Goal: Communication & Community: Answer question/provide support

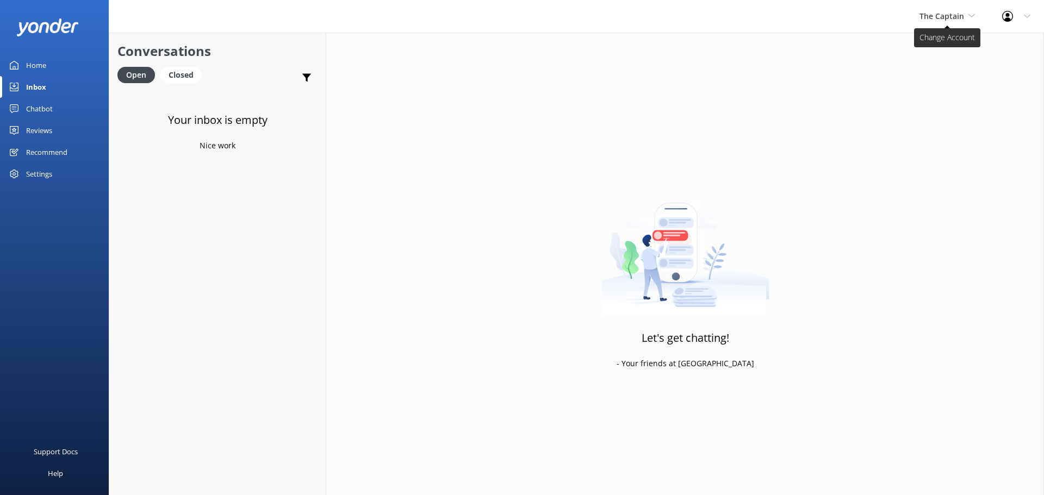
click at [938, 18] on span "The Captain" at bounding box center [941, 16] width 45 height 10
click at [936, 44] on link "De [GEOGRAPHIC_DATA]" at bounding box center [960, 46] width 109 height 26
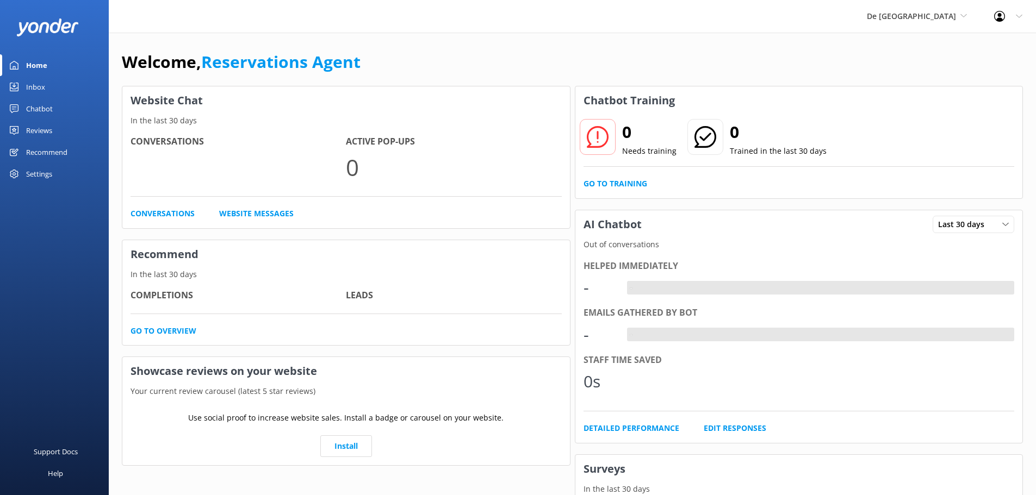
click at [49, 84] on link "Inbox" at bounding box center [54, 87] width 109 height 22
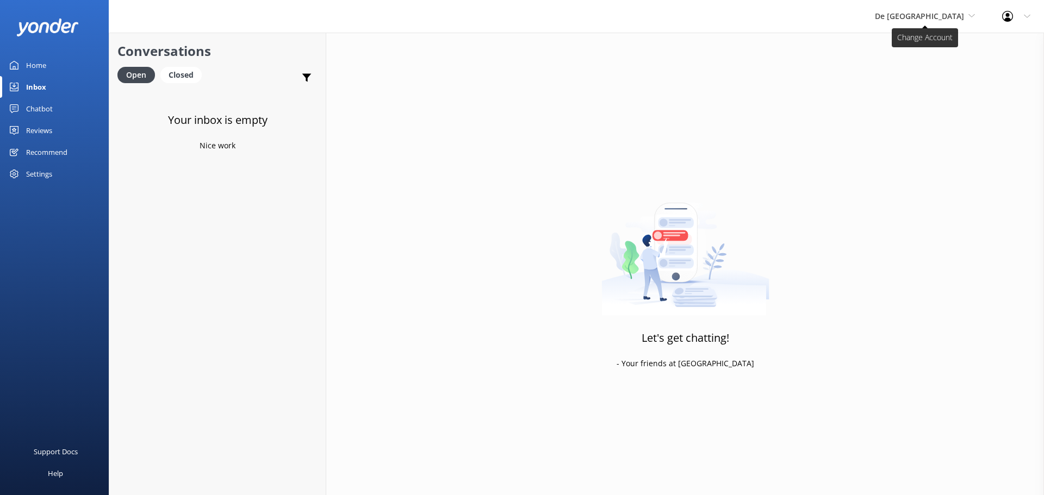
click at [925, 15] on span "De [GEOGRAPHIC_DATA]" at bounding box center [919, 16] width 89 height 10
click at [941, 73] on link "Aruba's Activities Expert" at bounding box center [915, 72] width 109 height 26
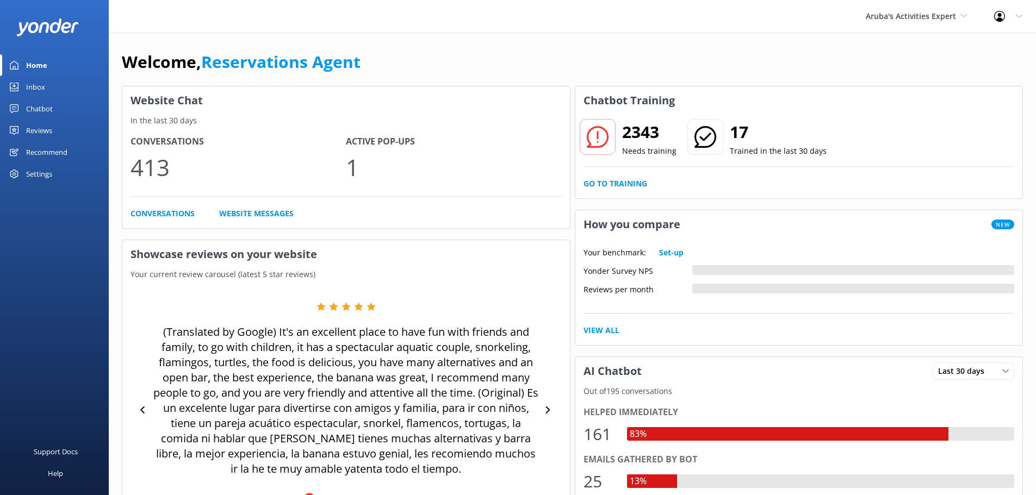
click at [32, 90] on div "Inbox" at bounding box center [35, 87] width 19 height 22
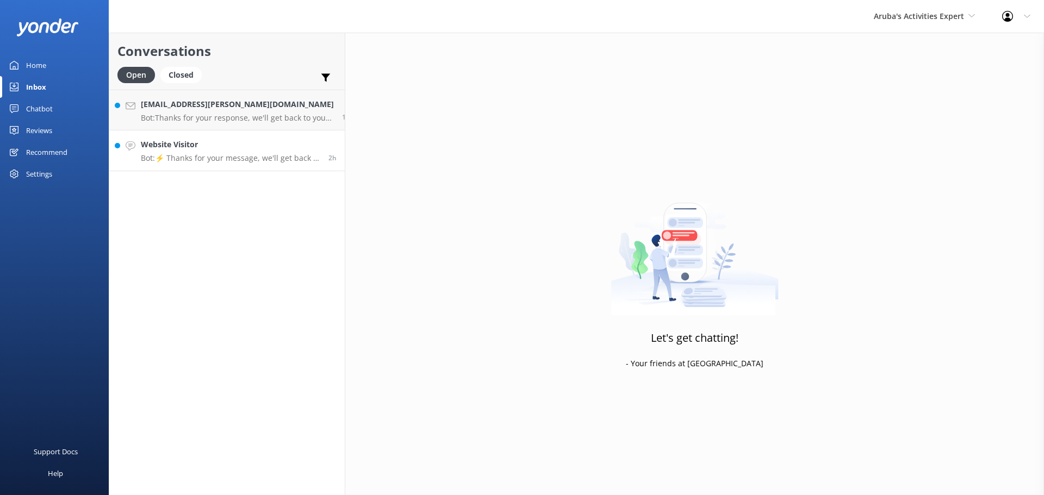
click at [217, 137] on link "Website Visitor Bot: ⚡ Thanks for your message, we'll get back to you as soon a…" at bounding box center [226, 150] width 235 height 41
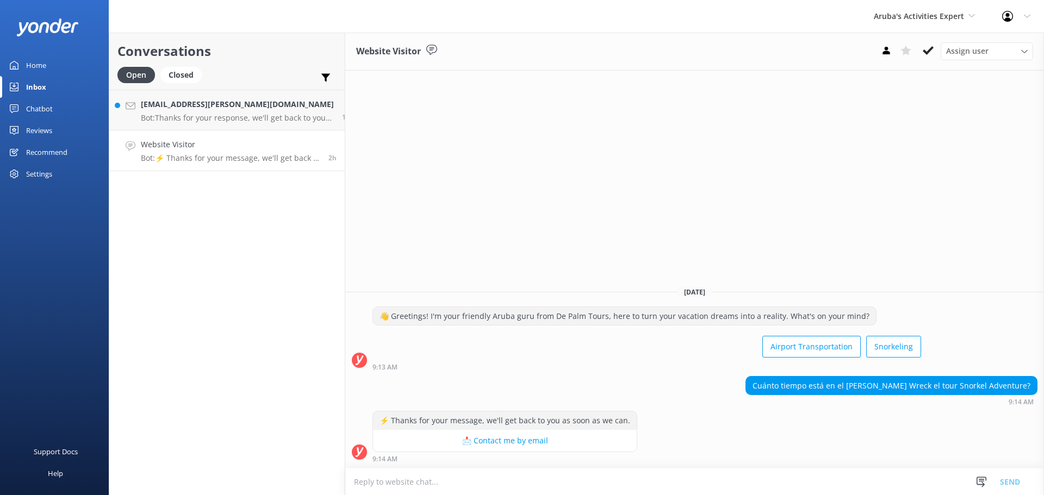
click at [469, 482] on textarea at bounding box center [694, 482] width 699 height 27
type textarea "45 minutos"
click at [1013, 482] on button "Send" at bounding box center [1009, 481] width 41 height 27
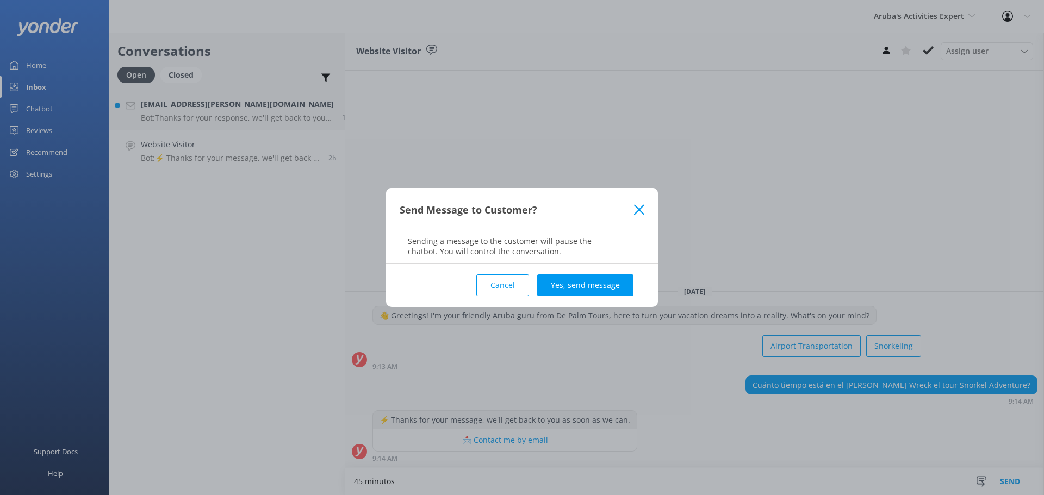
click at [609, 289] on button "Yes, send message" at bounding box center [585, 286] width 96 height 22
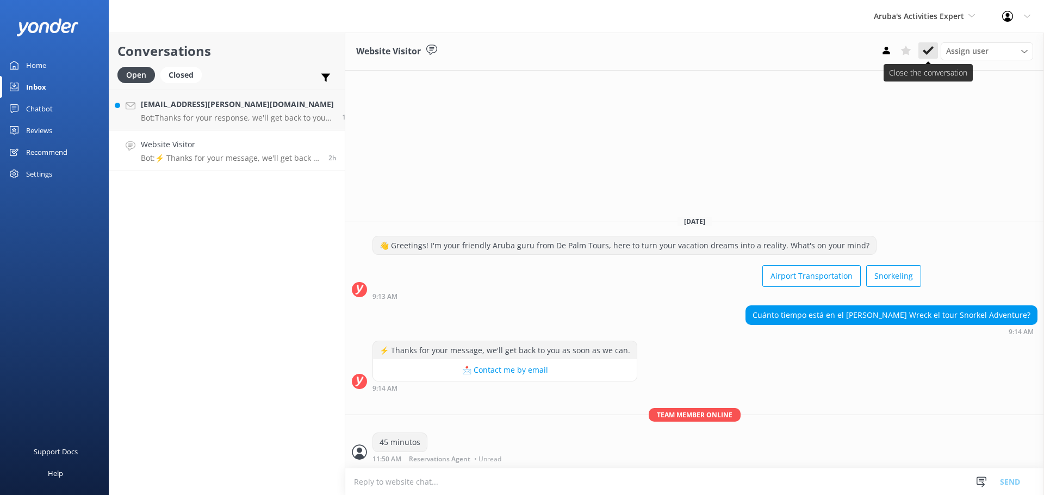
click at [923, 50] on icon at bounding box center [928, 50] width 11 height 11
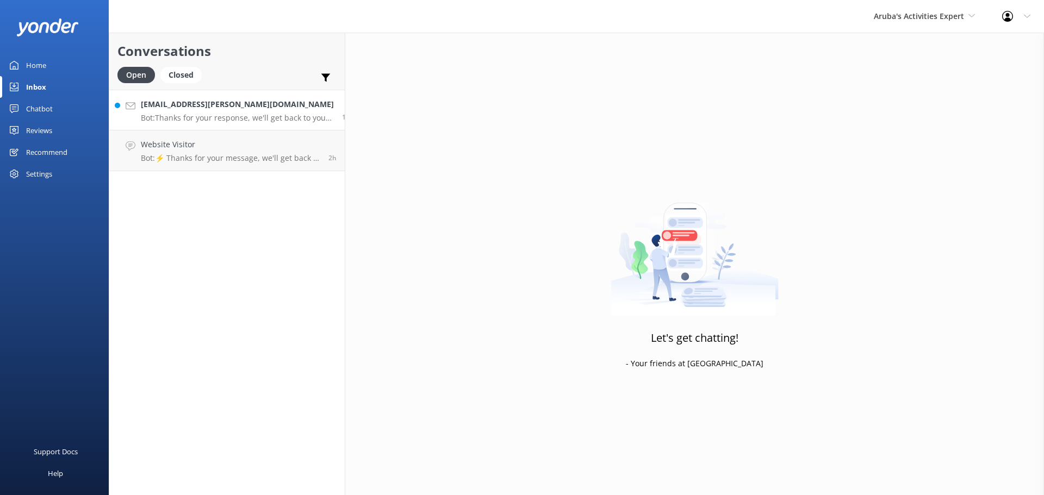
click at [219, 119] on p "Bot: Thanks for your response, we'll get back to you as soon as we can during o…" at bounding box center [237, 118] width 193 height 10
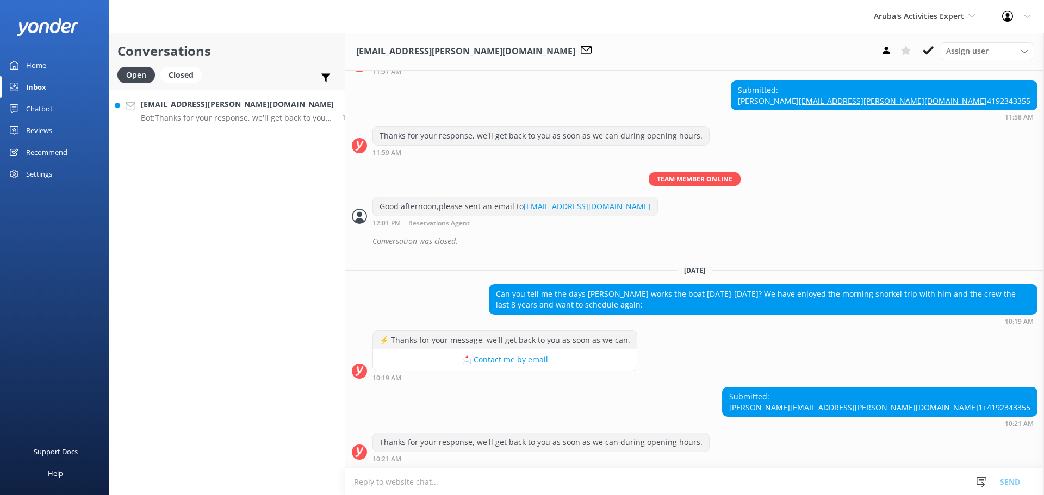
scroll to position [217, 0]
click at [571, 481] on textarea at bounding box center [692, 482] width 704 height 27
click at [427, 482] on textarea at bounding box center [692, 482] width 704 height 27
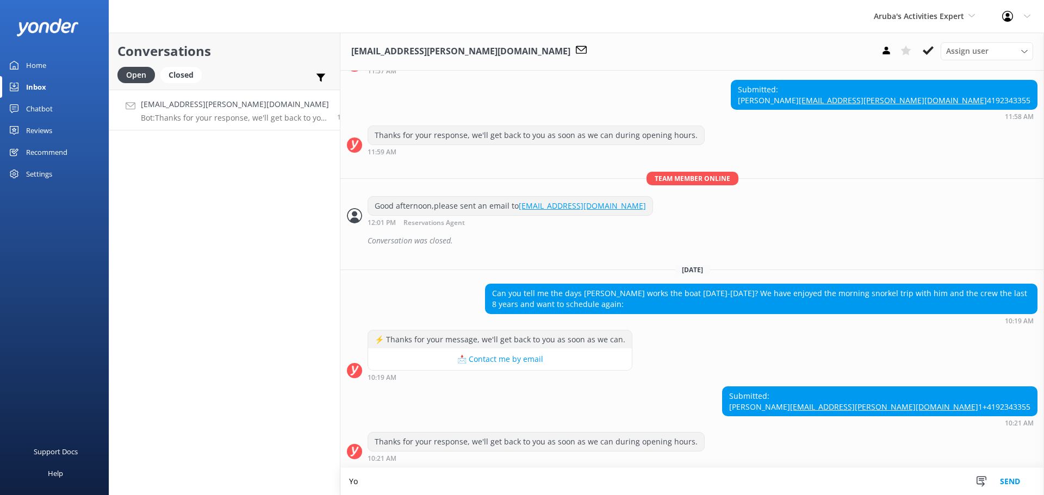
scroll to position [217, 0]
type textarea "You can contact us in October"
click at [1009, 476] on button "Send" at bounding box center [1009, 481] width 41 height 27
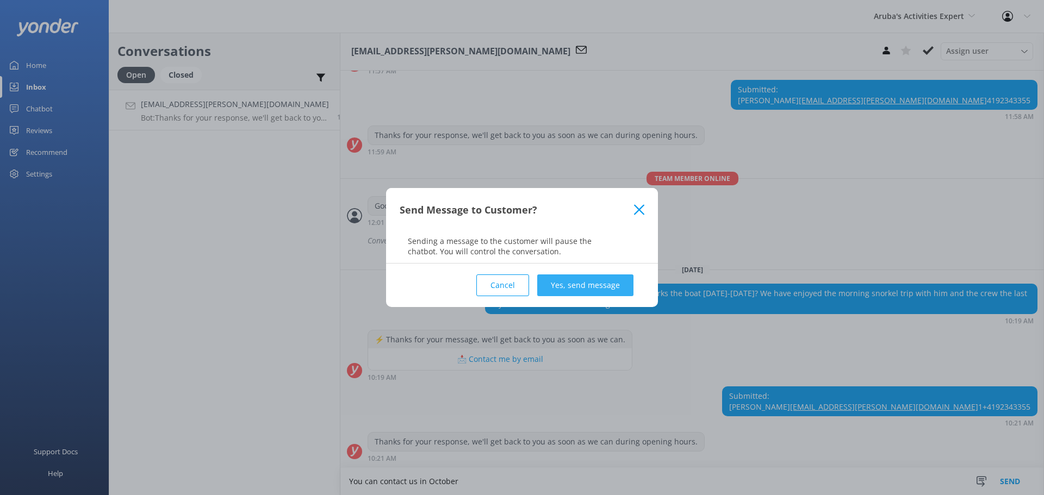
click at [606, 279] on button "Yes, send message" at bounding box center [585, 286] width 96 height 22
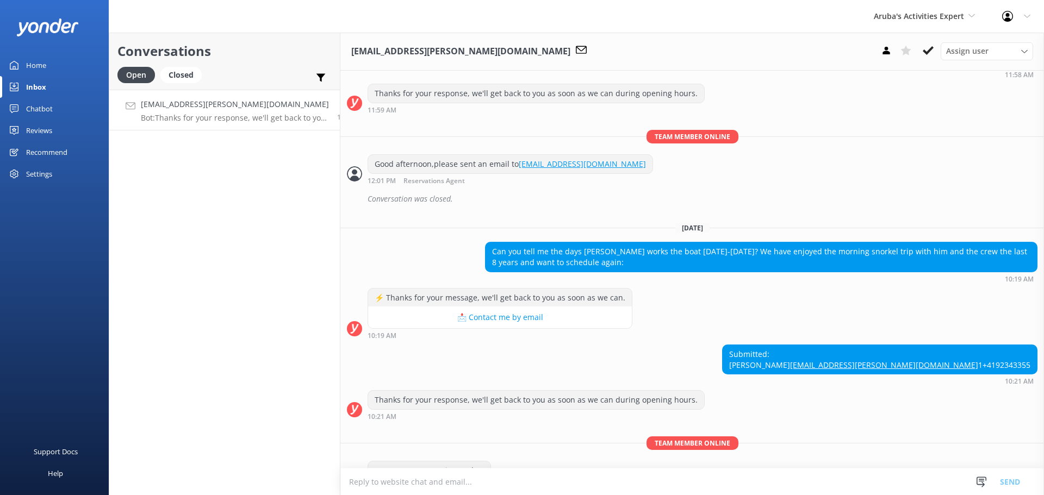
scroll to position [288, 0]
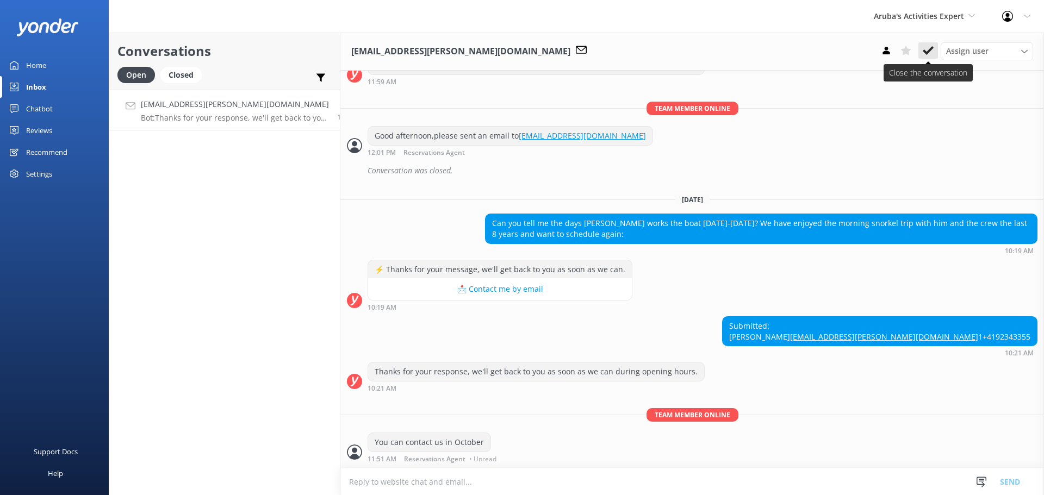
click at [928, 52] on use at bounding box center [928, 50] width 11 height 9
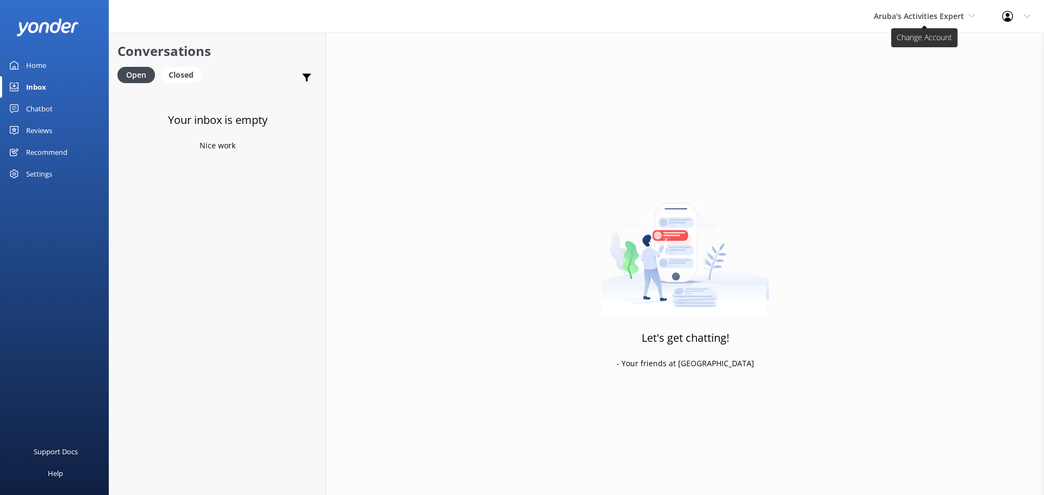
click at [887, 18] on span "Aruba's Activities Expert" at bounding box center [919, 16] width 90 height 10
click at [889, 48] on link "De [GEOGRAPHIC_DATA]" at bounding box center [914, 46] width 109 height 26
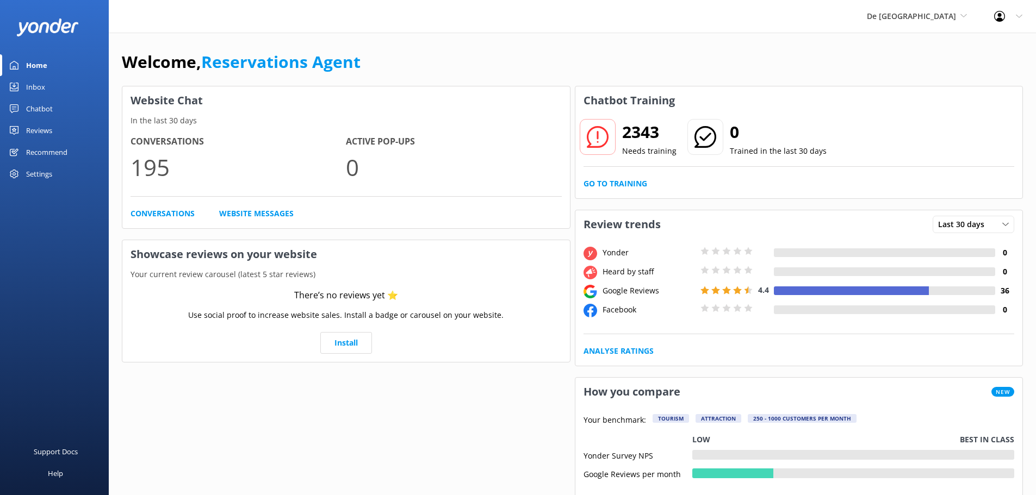
click at [55, 88] on link "Inbox" at bounding box center [54, 87] width 109 height 22
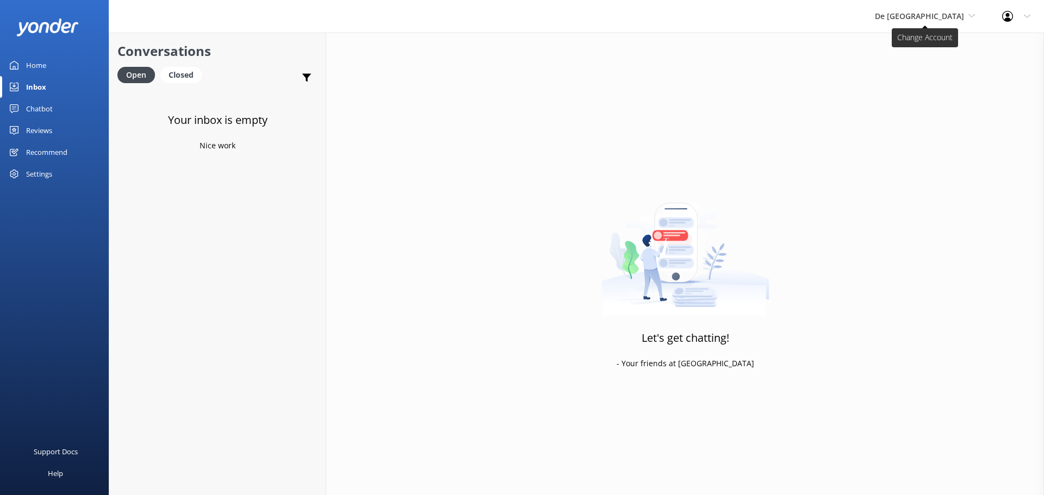
click at [923, 20] on span "De [GEOGRAPHIC_DATA]" at bounding box center [919, 16] width 89 height 10
click at [930, 64] on link "Aruba's Activities Expert" at bounding box center [915, 72] width 109 height 26
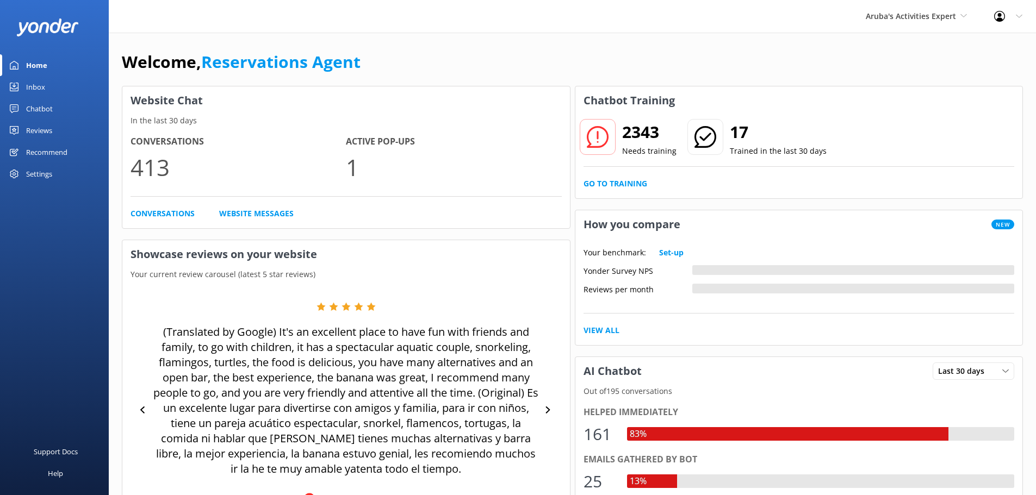
click at [48, 85] on link "Inbox" at bounding box center [54, 87] width 109 height 22
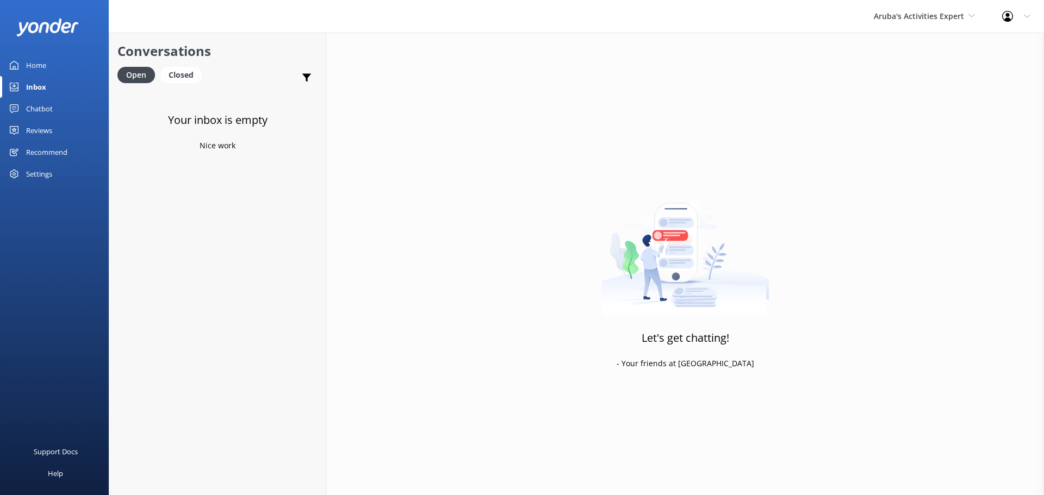
click at [915, 24] on div "Aruba's Activities Expert De Palm Island Aruba's Activities Expert The Captain" at bounding box center [924, 16] width 128 height 33
click at [914, 90] on link "The Captain" at bounding box center [914, 98] width 109 height 26
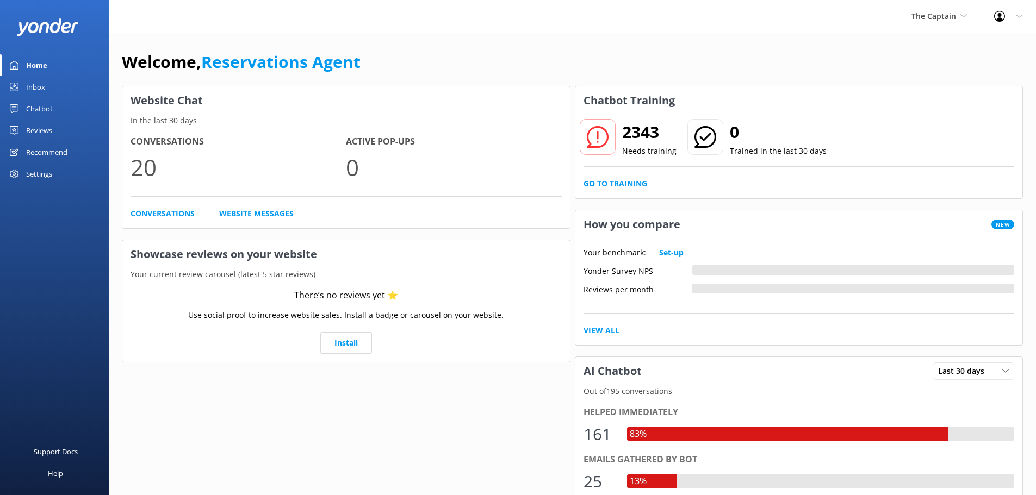
click at [43, 87] on div "Inbox" at bounding box center [35, 87] width 19 height 22
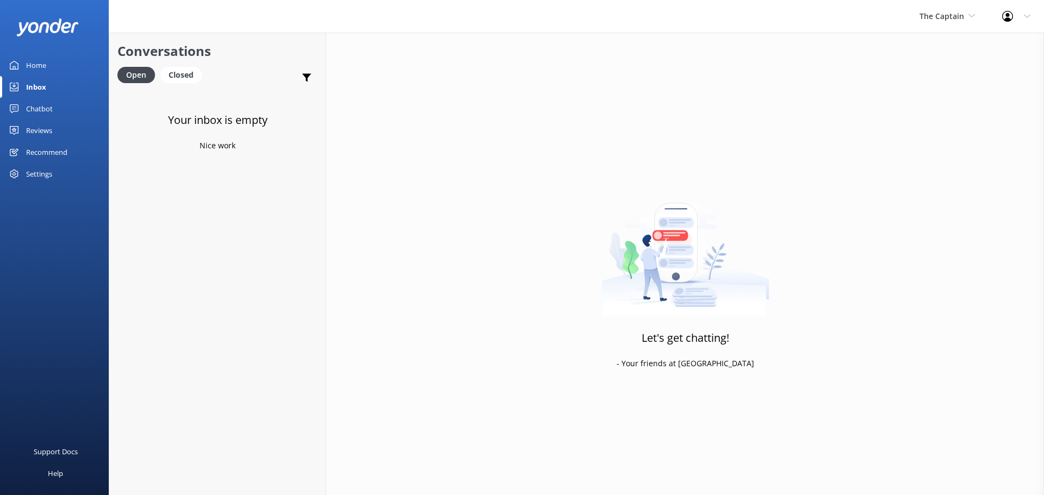
click at [960, 24] on div "The Captain De Palm Island Aruba's Activities Expert The Captain" at bounding box center [947, 16] width 83 height 33
click at [953, 17] on span "The Captain" at bounding box center [941, 16] width 45 height 10
click at [944, 40] on link "De [GEOGRAPHIC_DATA]" at bounding box center [960, 46] width 109 height 26
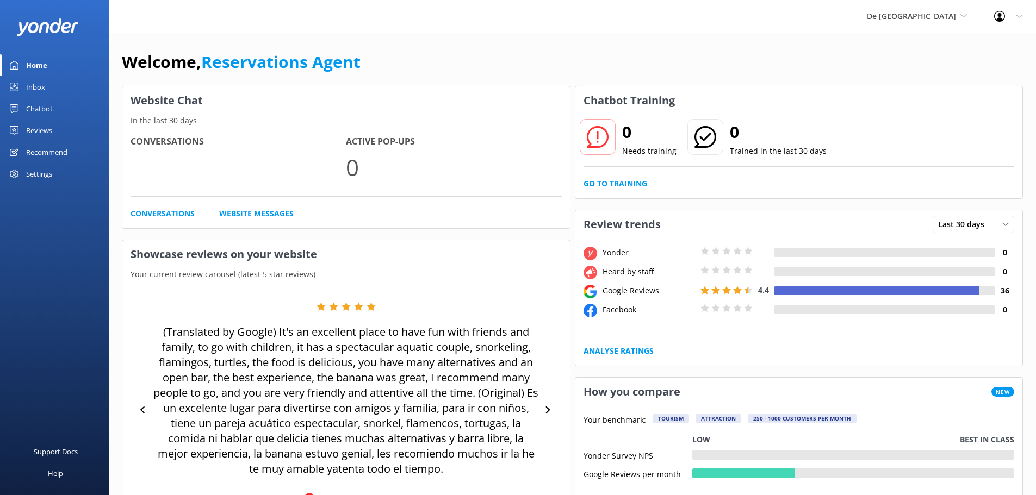
click at [41, 83] on div "Inbox" at bounding box center [35, 87] width 19 height 22
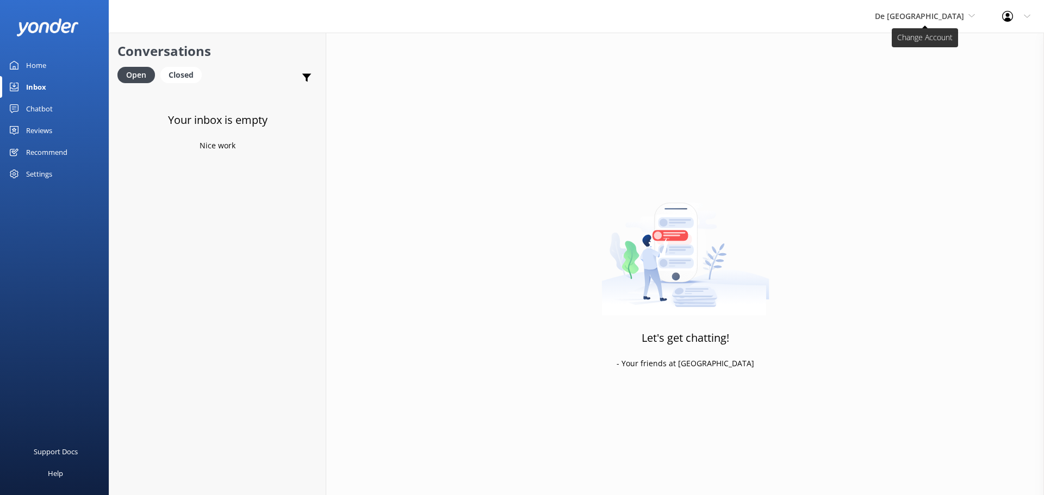
click at [943, 21] on span "De [GEOGRAPHIC_DATA]" at bounding box center [925, 16] width 100 height 12
click at [930, 66] on link "Aruba's Activities Expert" at bounding box center [915, 72] width 109 height 26
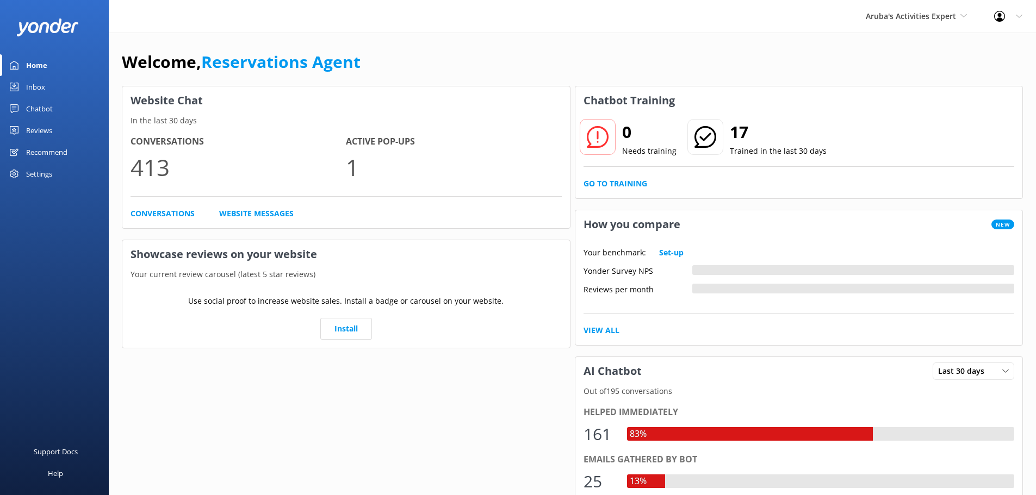
click at [36, 85] on div "Inbox" at bounding box center [35, 87] width 19 height 22
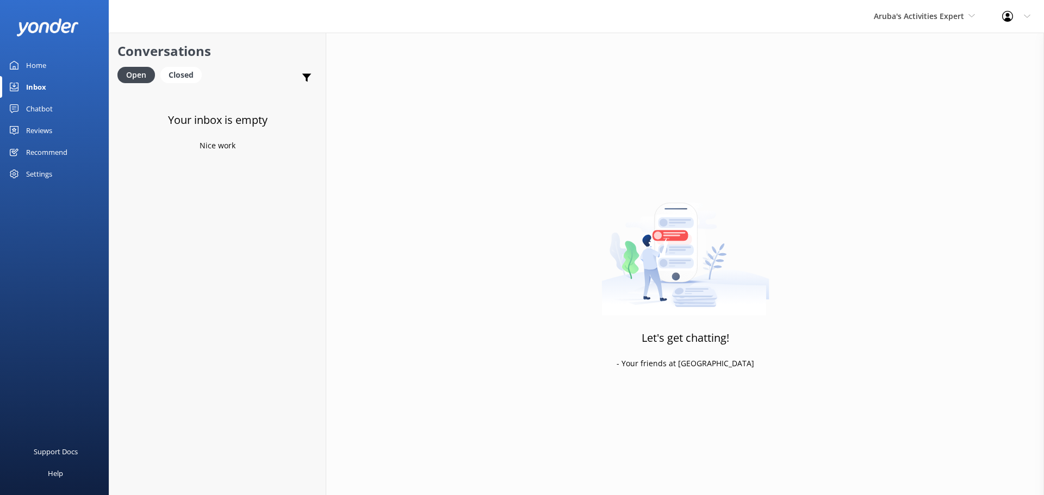
click at [893, 8] on div "Aruba's Activities Expert De Palm Island Aruba's Activities Expert The Captain" at bounding box center [924, 16] width 128 height 33
click at [907, 87] on link "The Captain" at bounding box center [914, 98] width 109 height 26
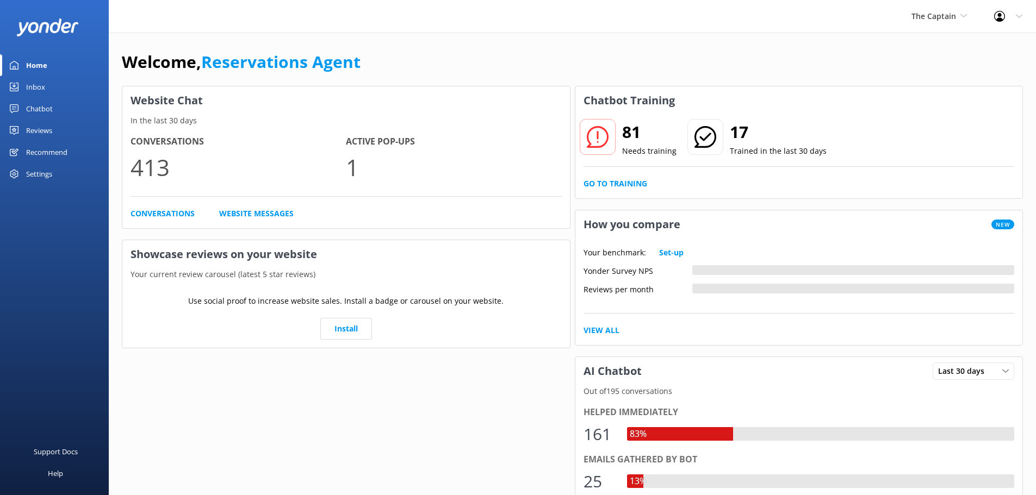
click at [38, 83] on div "Inbox" at bounding box center [35, 87] width 19 height 22
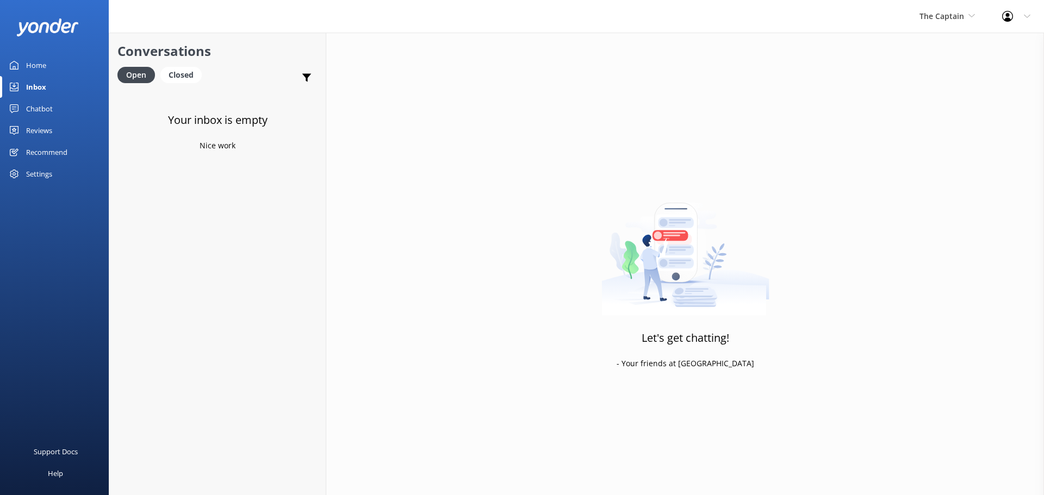
click at [945, 26] on div "The Captain De Palm Island Aruba's Activities Expert The Captain" at bounding box center [947, 16] width 83 height 33
click at [929, 22] on span "The Captain" at bounding box center [946, 16] width 55 height 12
click at [923, 45] on link "De [GEOGRAPHIC_DATA]" at bounding box center [960, 46] width 109 height 26
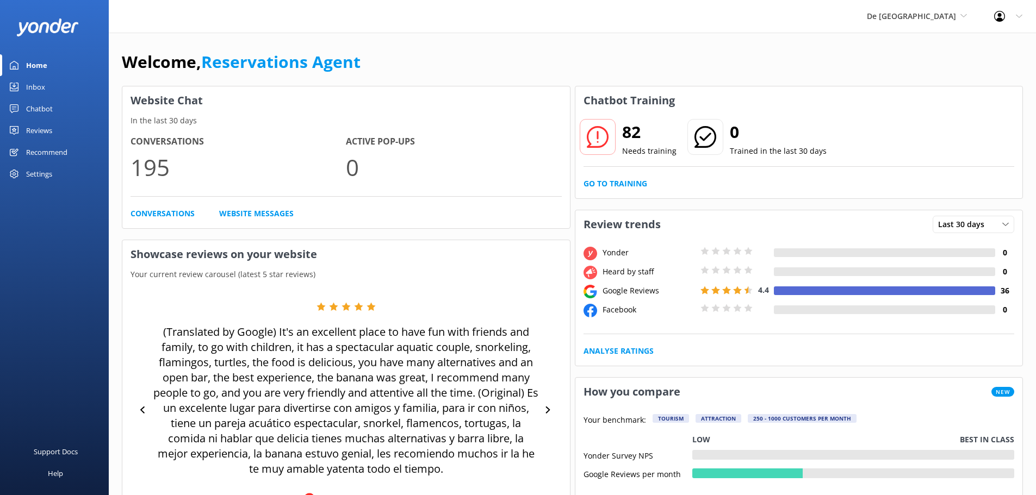
click at [918, 25] on div "De [GEOGRAPHIC_DATA] [GEOGRAPHIC_DATA] [GEOGRAPHIC_DATA] Activities Expert The …" at bounding box center [916, 16] width 127 height 33
click at [922, 94] on link "The Captain" at bounding box center [907, 98] width 109 height 26
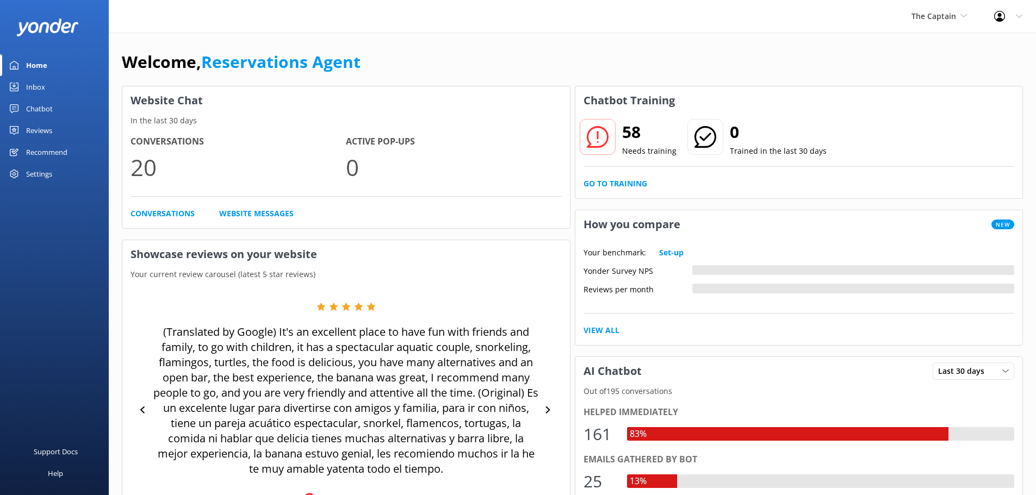
click at [42, 84] on div "Inbox" at bounding box center [35, 87] width 19 height 22
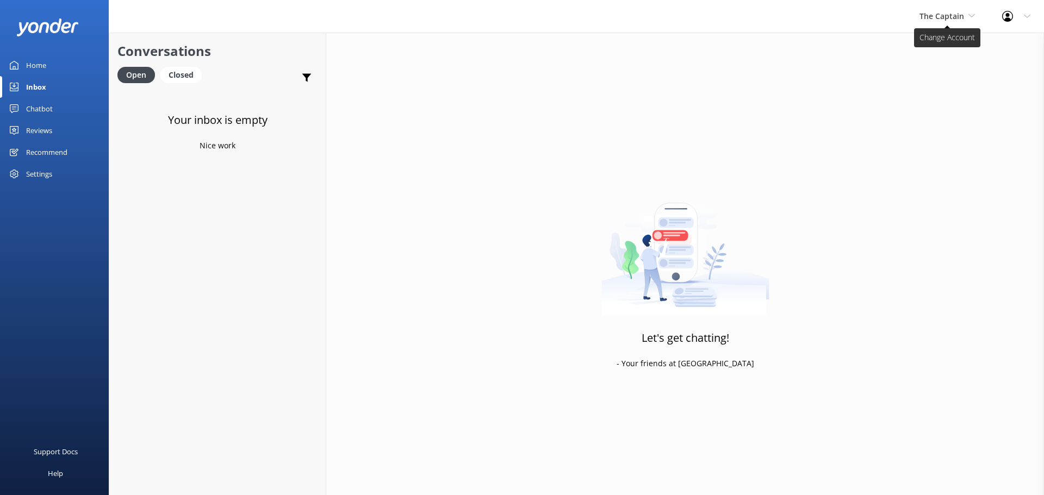
click at [938, 20] on span "The Captain" at bounding box center [941, 16] width 45 height 10
click at [942, 96] on link "The Captain" at bounding box center [960, 98] width 109 height 26
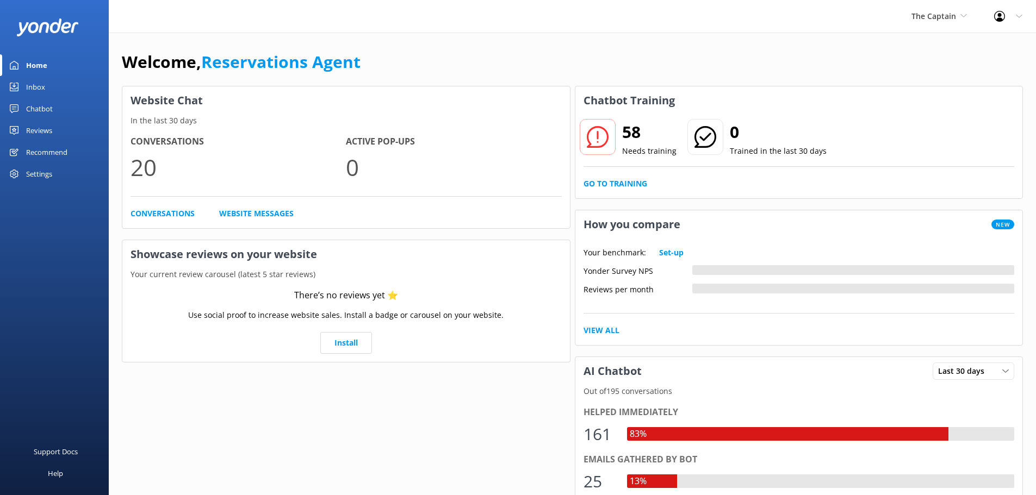
click at [49, 84] on link "Inbox" at bounding box center [54, 87] width 109 height 22
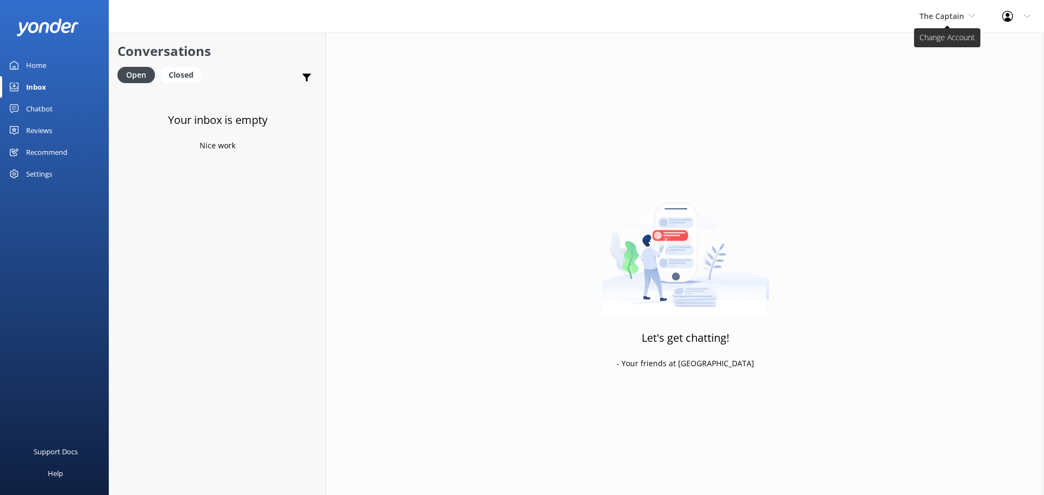
click at [956, 18] on span "The Captain" at bounding box center [941, 16] width 45 height 10
click at [941, 45] on link "De [GEOGRAPHIC_DATA]" at bounding box center [960, 46] width 109 height 26
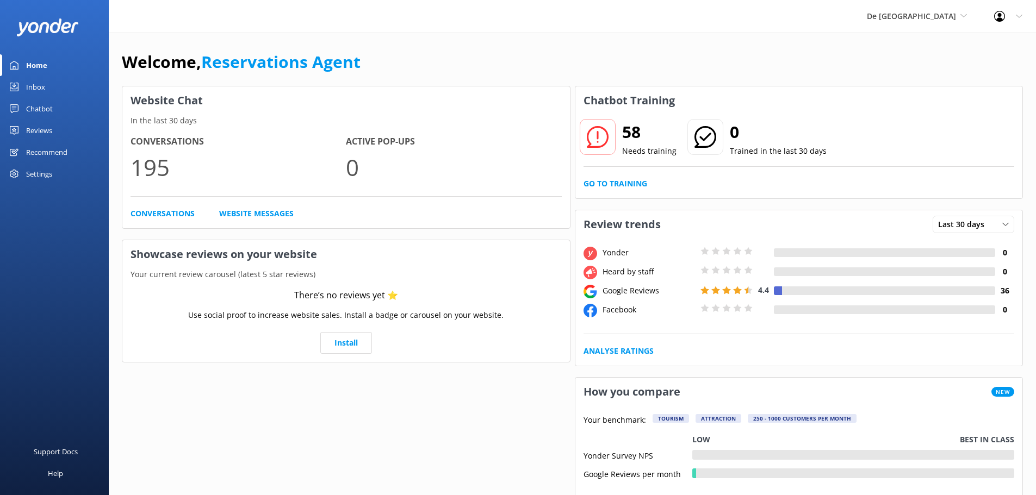
click at [64, 89] on link "Inbox" at bounding box center [54, 87] width 109 height 22
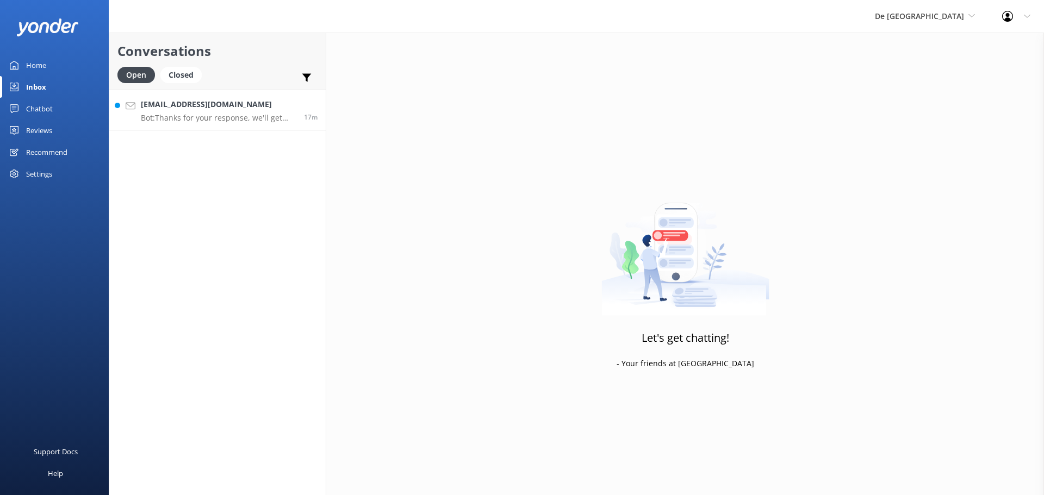
click at [246, 119] on p "Bot: Thanks for your response, we'll get back to you as soon as we can during o…" at bounding box center [218, 118] width 155 height 10
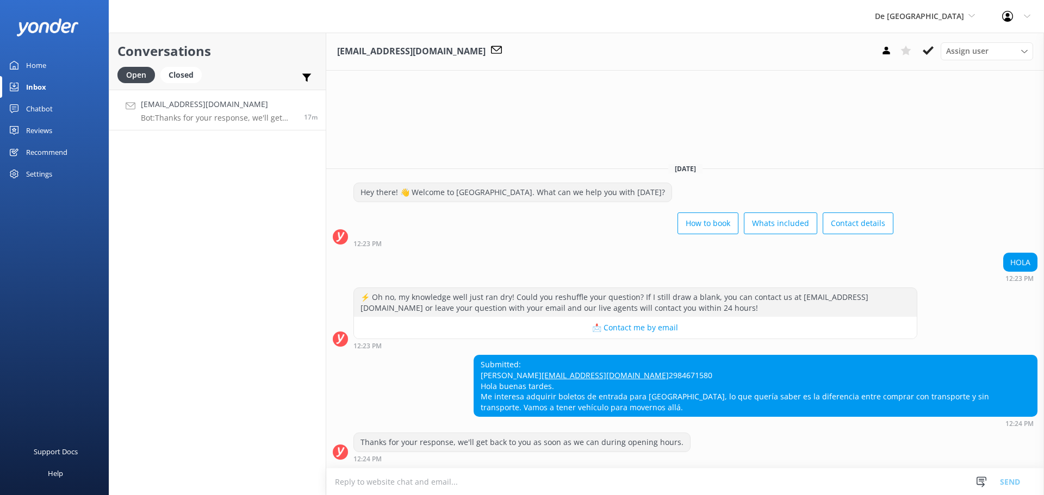
click at [471, 477] on textarea at bounding box center [685, 482] width 718 height 27
type textarea "pueden comprar en [DOMAIN_NAME]"
click at [1004, 484] on button "Send" at bounding box center [1009, 481] width 41 height 27
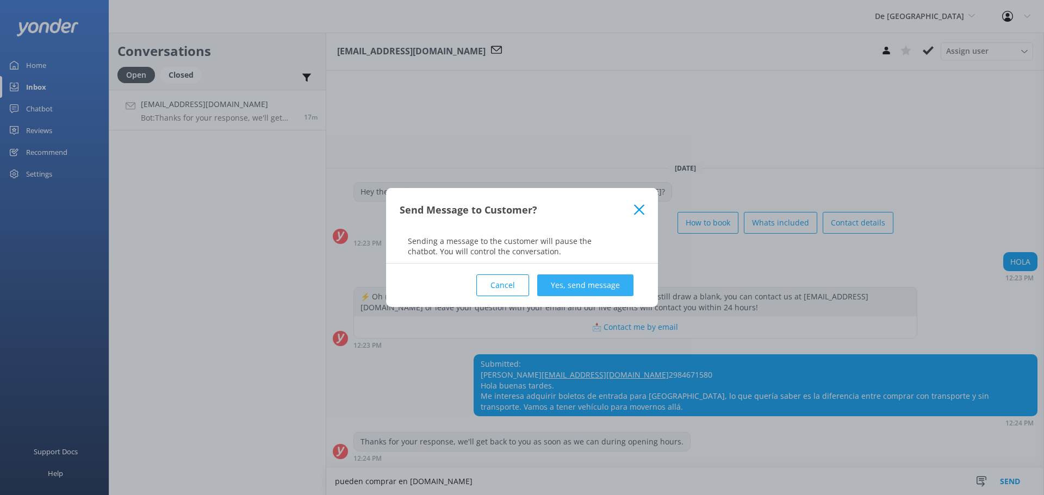
drag, startPoint x: 563, startPoint y: 273, endPoint x: 558, endPoint y: 276, distance: 5.6
click at [563, 272] on div "Cancel Yes, send message" at bounding box center [522, 285] width 245 height 43
click at [556, 285] on button "Yes, send message" at bounding box center [585, 286] width 96 height 22
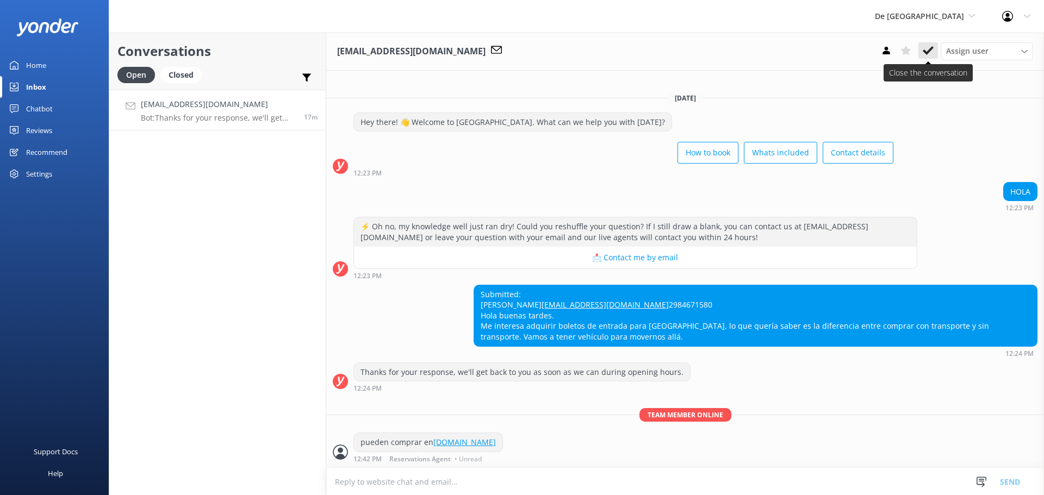
scroll to position [8, 0]
click at [933, 49] on icon at bounding box center [928, 50] width 11 height 11
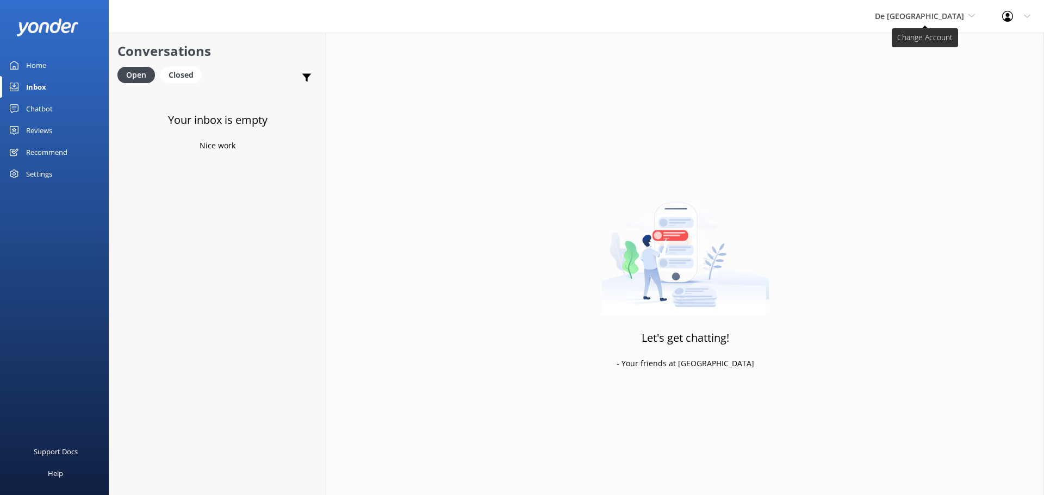
click at [936, 20] on span "De [GEOGRAPHIC_DATA]" at bounding box center [919, 16] width 89 height 10
click at [928, 38] on link "De [GEOGRAPHIC_DATA]" at bounding box center [915, 46] width 109 height 26
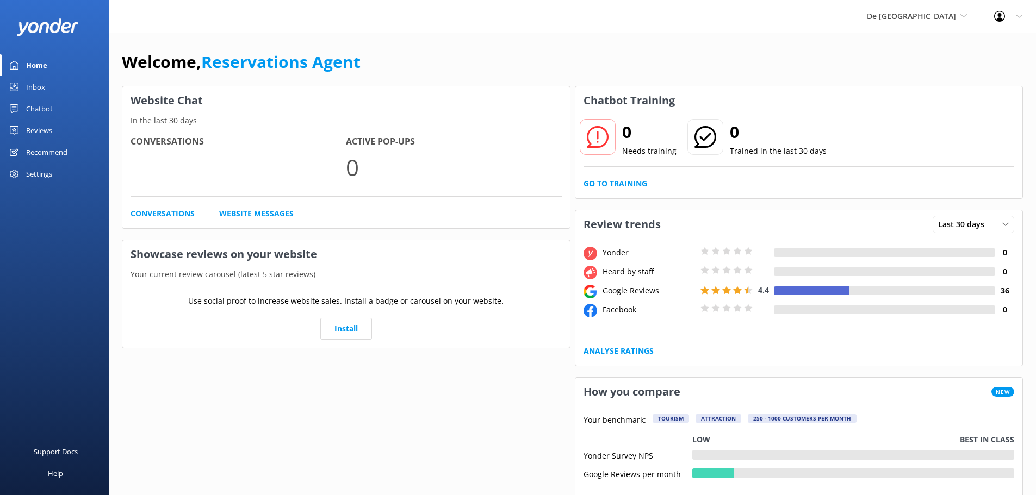
click at [54, 91] on link "Inbox" at bounding box center [54, 87] width 109 height 22
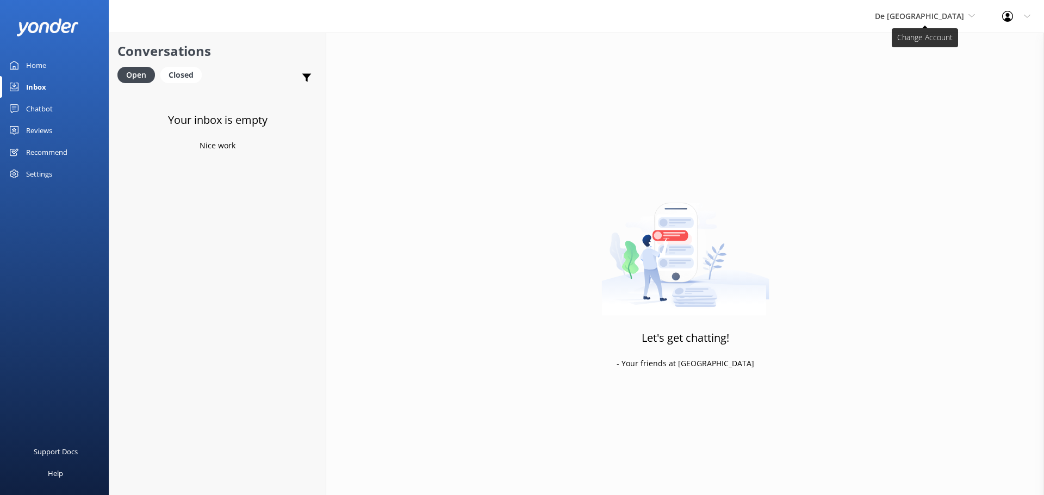
click at [912, 21] on span "De [GEOGRAPHIC_DATA]" at bounding box center [925, 16] width 100 height 12
click at [923, 77] on link "Aruba's Activities Expert" at bounding box center [915, 72] width 109 height 26
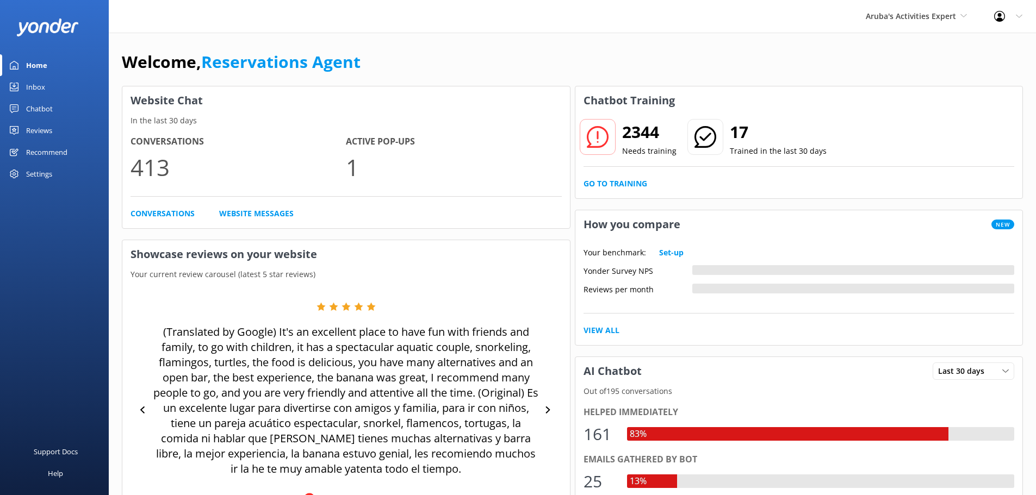
click at [46, 86] on link "Inbox" at bounding box center [54, 87] width 109 height 22
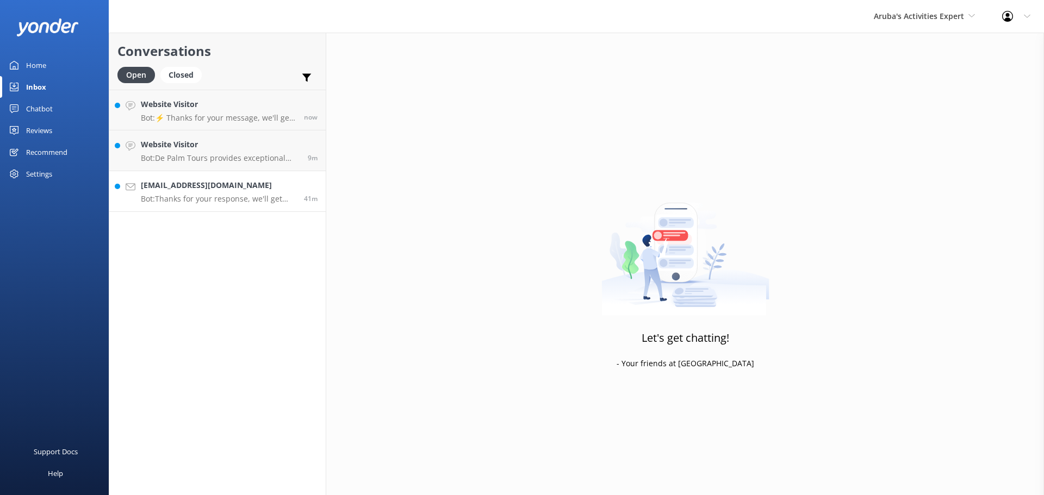
click at [198, 196] on p "Bot: Thanks for your response, we'll get back to you as soon as we can during o…" at bounding box center [218, 199] width 155 height 10
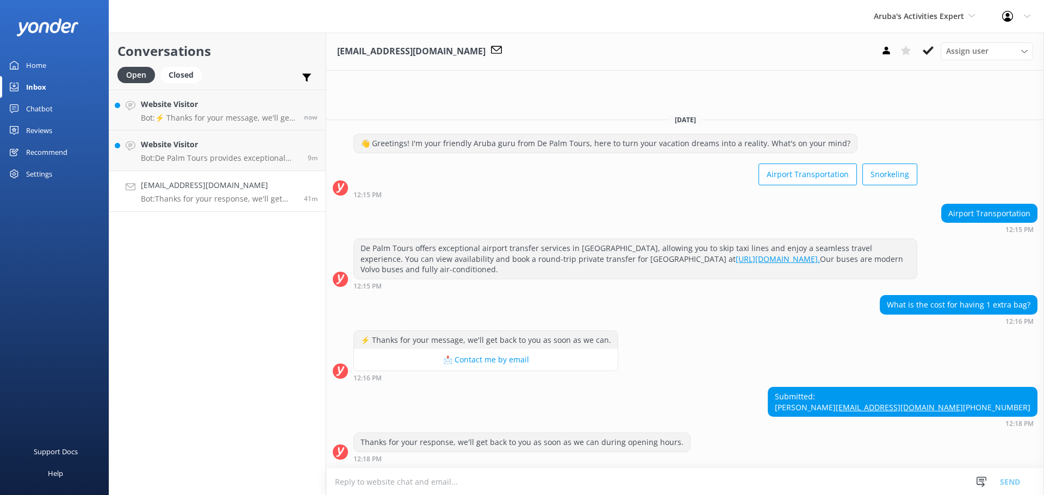
click at [405, 487] on textarea at bounding box center [685, 482] width 718 height 27
type textarea "you can send an email to info@depalmtours.com"
click at [1016, 484] on button "Send" at bounding box center [1009, 481] width 41 height 27
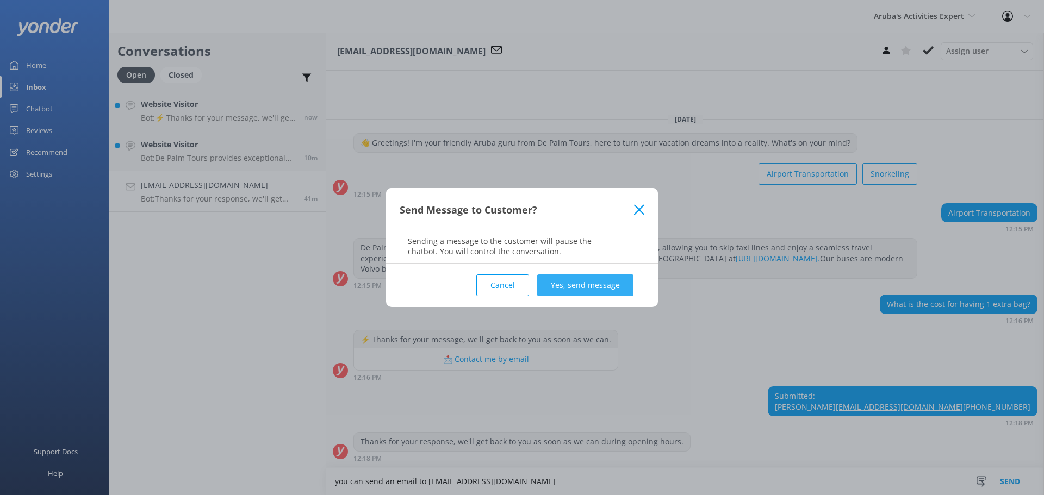
click at [557, 277] on button "Yes, send message" at bounding box center [585, 286] width 96 height 22
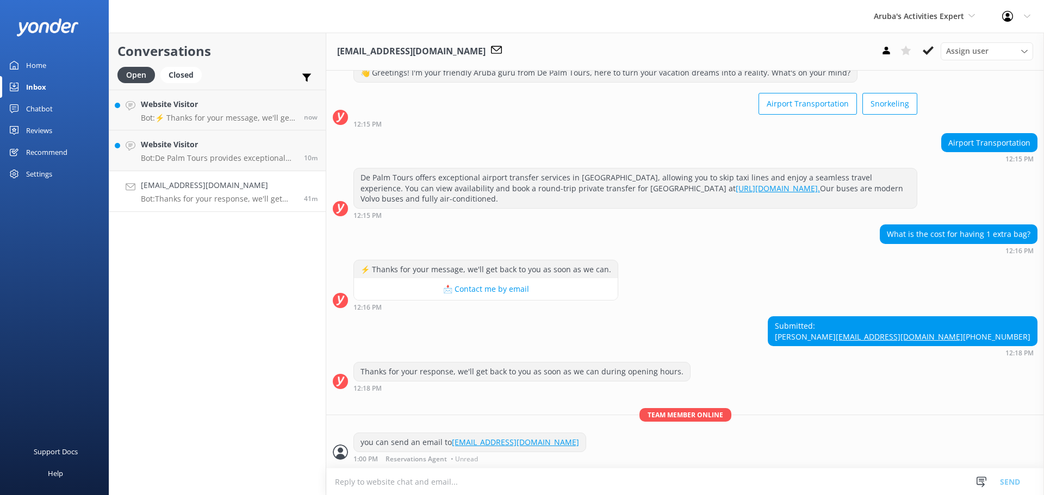
scroll to position [57, 0]
click at [936, 47] on button at bounding box center [928, 50] width 20 height 16
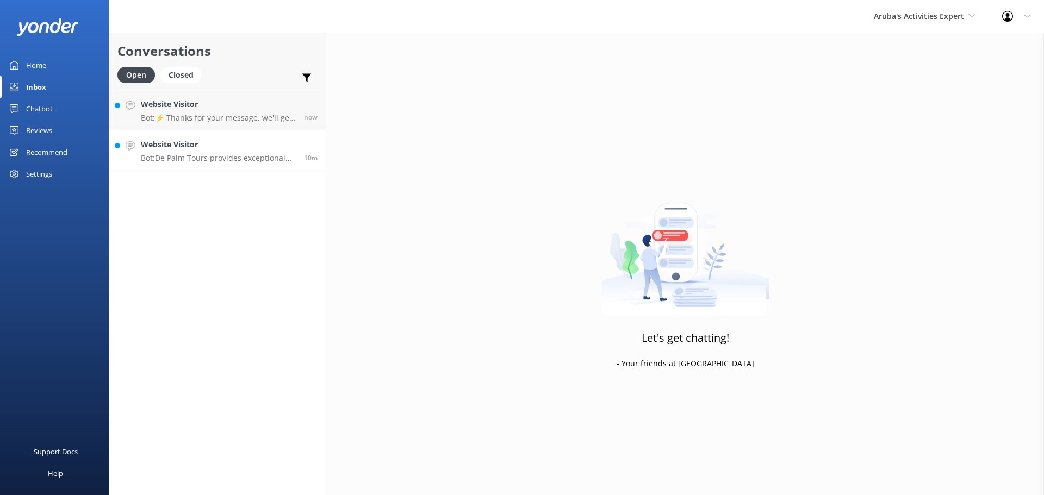
click at [189, 150] on h4 "Website Visitor" at bounding box center [218, 145] width 155 height 12
